Goal: Transaction & Acquisition: Obtain resource

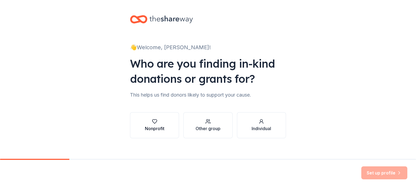
click at [148, 128] on div "Nonprofit" at bounding box center [155, 128] width 20 height 7
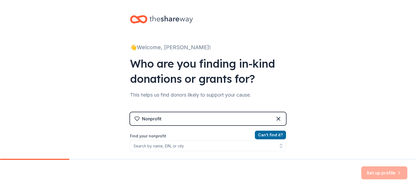
scroll to position [14, 0]
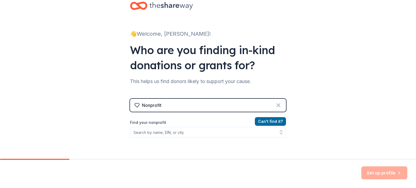
click at [278, 103] on icon at bounding box center [278, 105] width 7 height 7
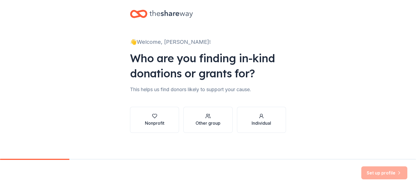
scroll to position [5, 0]
click at [215, 118] on div "button" at bounding box center [208, 116] width 25 height 5
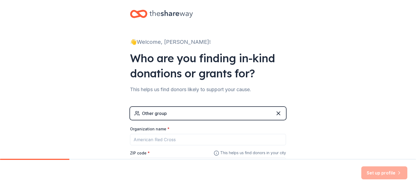
click at [215, 118] on div "Other group" at bounding box center [208, 113] width 156 height 13
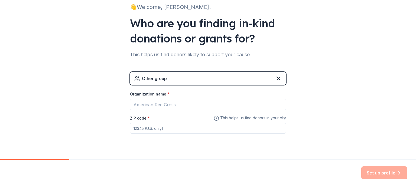
scroll to position [41, 0]
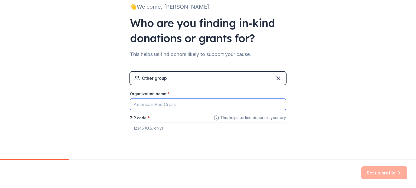
click at [176, 105] on input "Organization name *" at bounding box center [208, 104] width 156 height 11
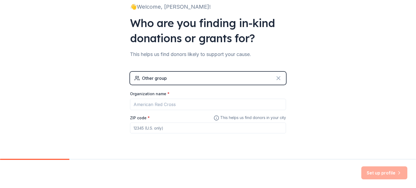
click at [276, 76] on icon at bounding box center [278, 78] width 7 height 7
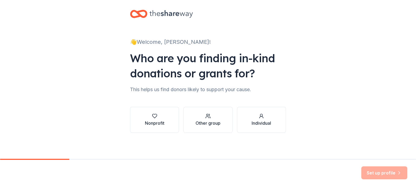
scroll to position [5, 0]
click at [209, 120] on div "Other group" at bounding box center [208, 123] width 25 height 7
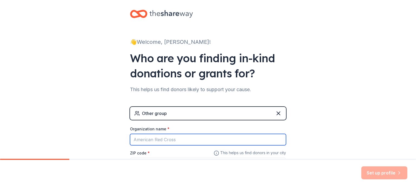
click at [190, 137] on input "Organization name *" at bounding box center [208, 139] width 156 height 11
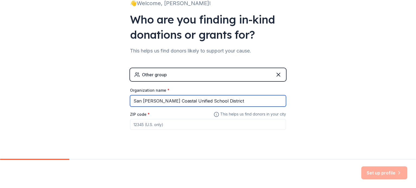
scroll to position [44, 0]
type input "San Luis Coastal Unified School District"
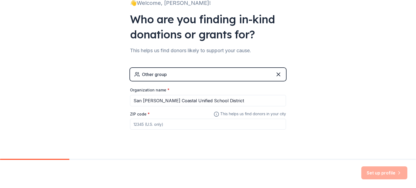
click at [184, 125] on input "ZIP code *" at bounding box center [208, 124] width 156 height 11
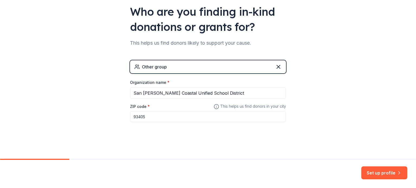
scroll to position [0, 0]
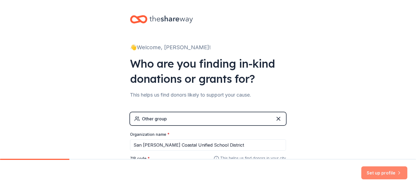
type input "93405"
click at [380, 172] on button "Set up profile" at bounding box center [384, 173] width 46 height 13
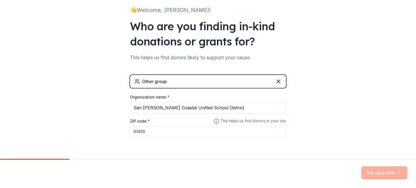
scroll to position [38, 0]
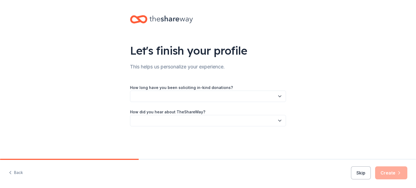
click at [279, 96] on icon "button" at bounding box center [280, 96] width 3 height 1
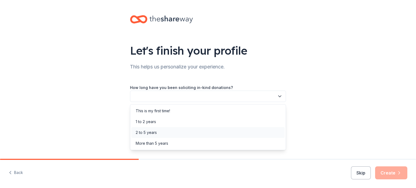
click at [223, 131] on div "2 to 5 years" at bounding box center [207, 132] width 153 height 11
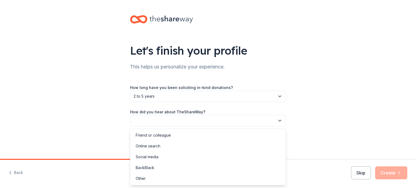
click at [235, 121] on button "button" at bounding box center [208, 120] width 156 height 11
click at [170, 156] on div "Social media" at bounding box center [207, 157] width 153 height 11
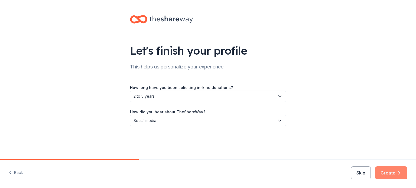
click at [389, 174] on button "Create" at bounding box center [391, 173] width 32 height 13
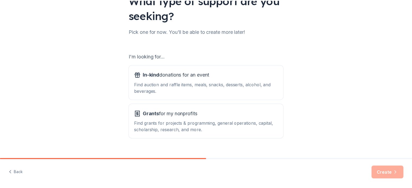
scroll to position [51, 0]
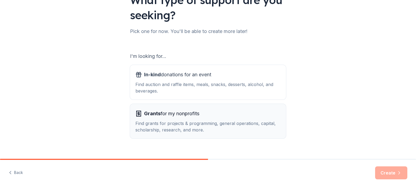
click at [218, 125] on div "Find grants for projects & programming, general operations, capital, scholarshi…" at bounding box center [207, 126] width 145 height 13
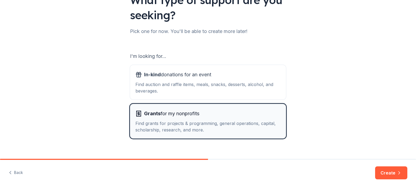
click at [218, 125] on div "Find grants for projects & programming, general operations, capital, scholarshi…" at bounding box center [207, 126] width 145 height 13
click at [383, 173] on button "Create" at bounding box center [391, 173] width 32 height 13
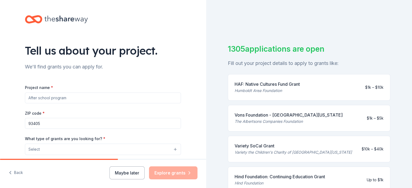
click at [85, 98] on input "Project name *" at bounding box center [103, 98] width 156 height 11
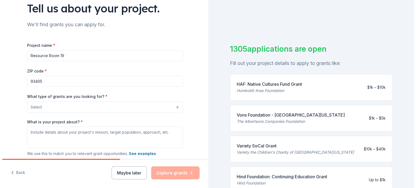
scroll to position [42, 0]
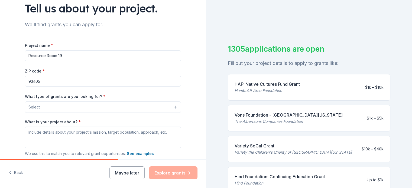
type input "Resource Room 19"
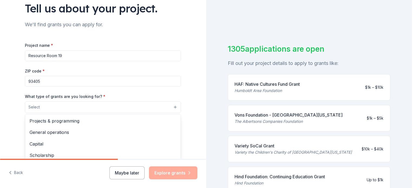
click at [82, 102] on button "Select" at bounding box center [103, 107] width 156 height 11
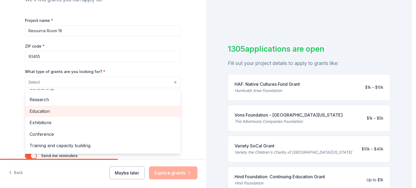
click at [77, 115] on span "Education" at bounding box center [103, 111] width 147 height 7
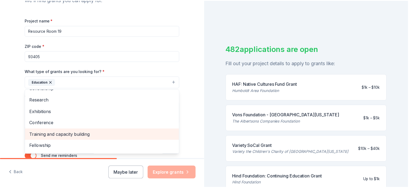
scroll to position [52, 0]
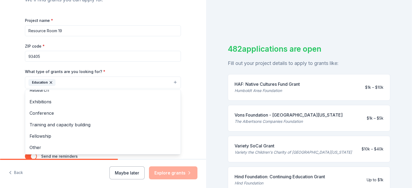
click at [151, 66] on div "Project name * Resource Room 19 ZIP code * 93405 What type of grants are you lo…" at bounding box center [103, 91] width 156 height 149
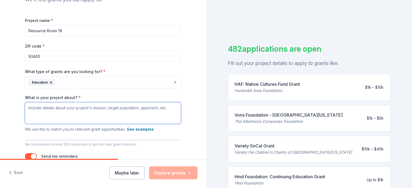
click at [114, 109] on textarea "What is your project about? *" at bounding box center [103, 113] width 156 height 22
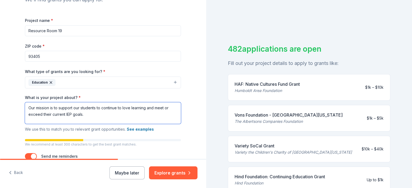
click at [128, 109] on textarea "Our mission is to support our students to continue to love learning and meet or…" at bounding box center [103, 113] width 156 height 22
click at [173, 109] on textarea "Our mission is to support our students to continue to fall in love with learnin…" at bounding box center [103, 113] width 156 height 22
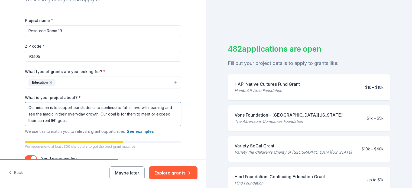
scroll to position [103, 0]
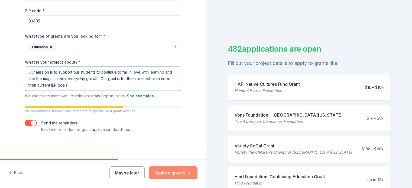
type textarea "Our mission is to support our students to continue to fall in love with learnin…"
click at [174, 172] on button "Explore grants" at bounding box center [173, 173] width 49 height 13
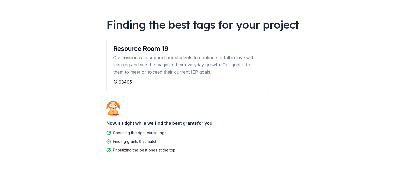
scroll to position [29, 0]
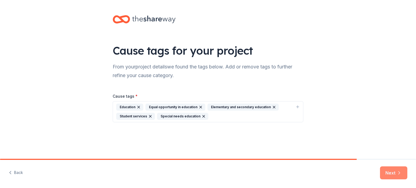
click at [384, 173] on button "Next" at bounding box center [393, 173] width 27 height 13
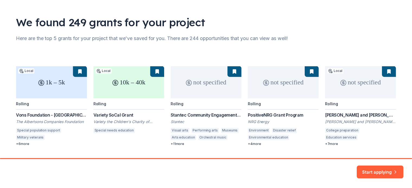
scroll to position [43, 0]
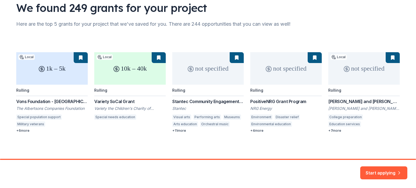
click at [78, 57] on div "1k – 5k Local Rolling Vons Foundation - Southern California The Albertsons Comp…" at bounding box center [208, 92] width 384 height 81
click at [372, 170] on button "Start applying" at bounding box center [383, 169] width 47 height 13
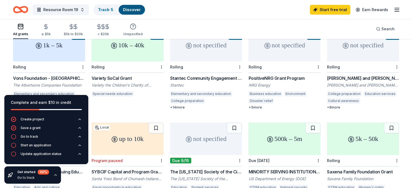
scroll to position [67, 0]
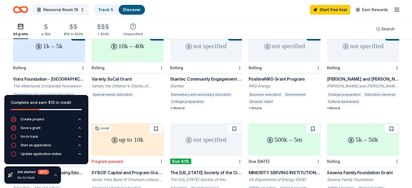
click at [75, 46] on div "1k – 5k" at bounding box center [49, 46] width 72 height 33
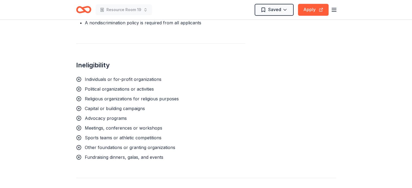
scroll to position [442, 0]
